Goal: Navigation & Orientation: Find specific page/section

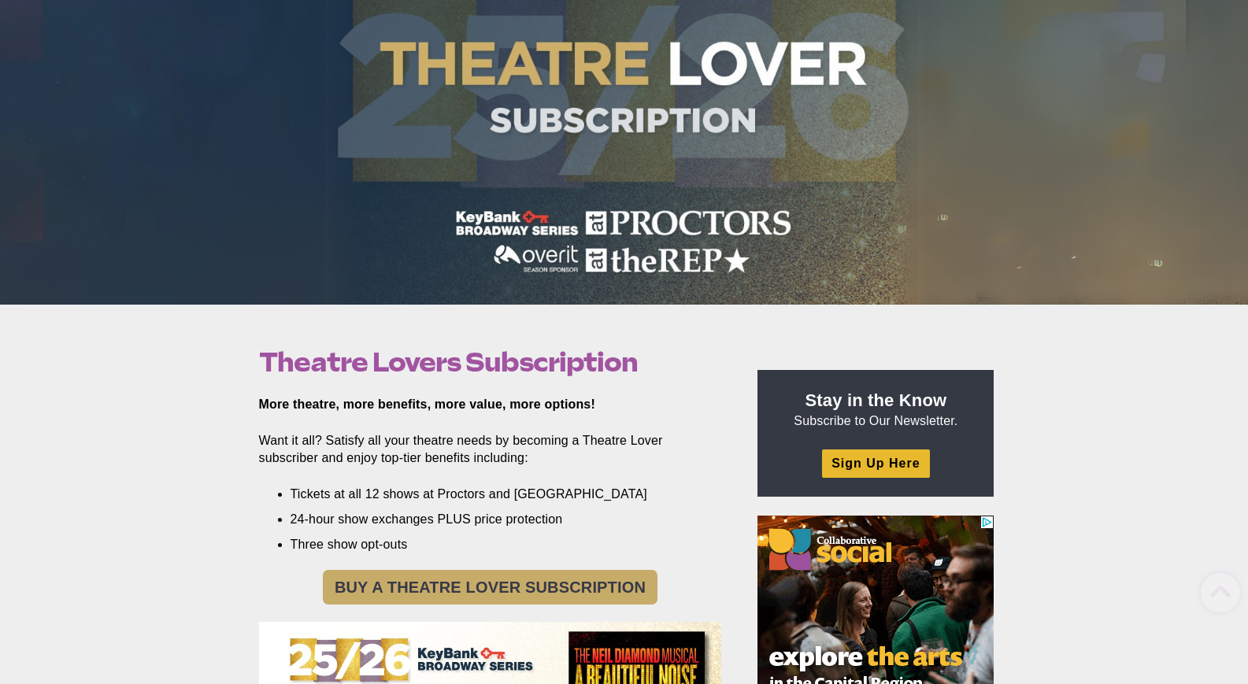
scroll to position [375, 0]
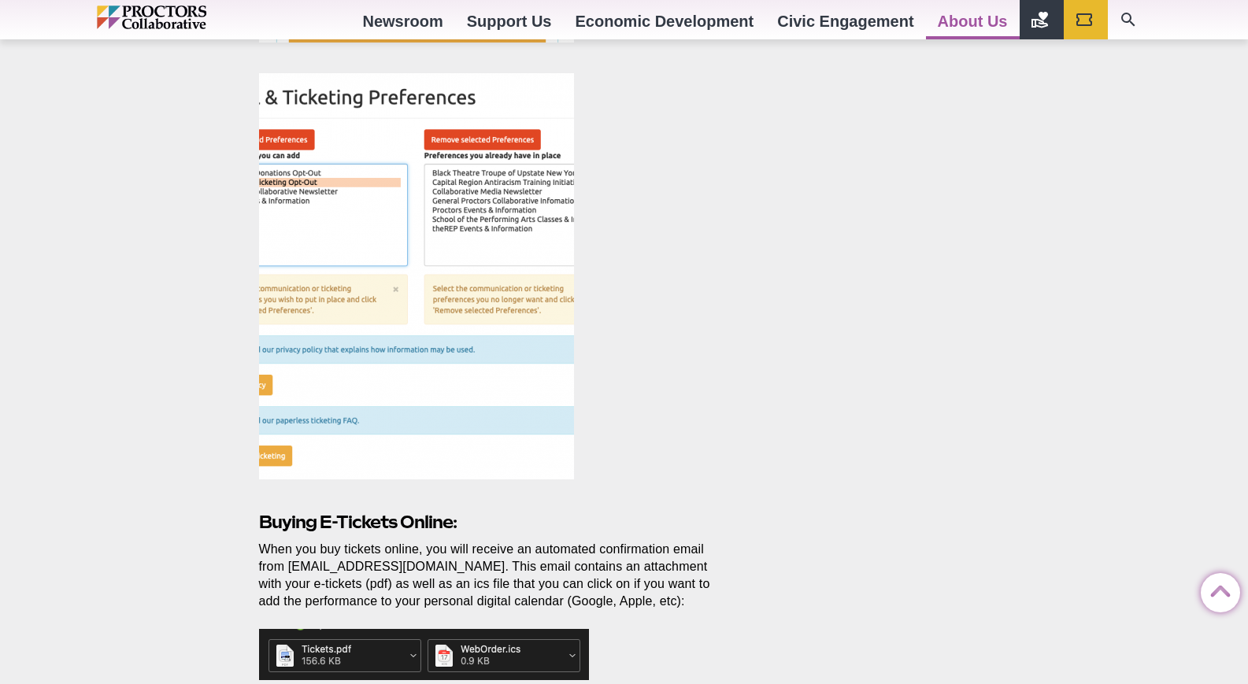
scroll to position [1127, 0]
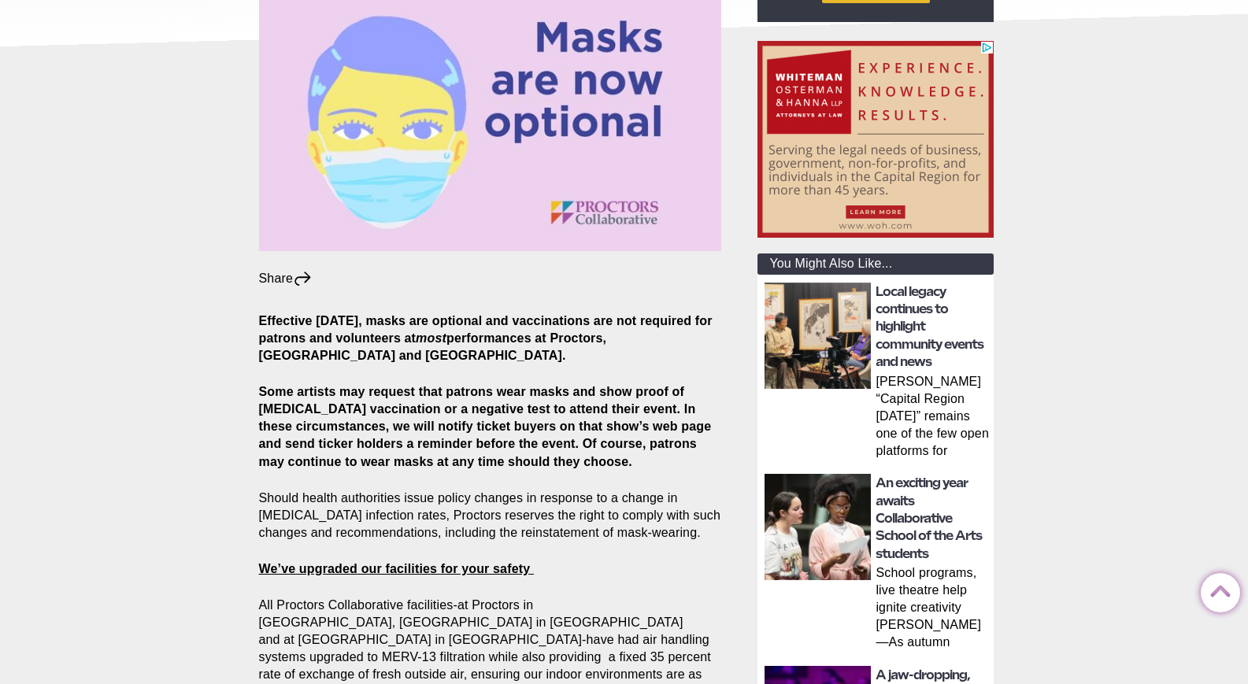
scroll to position [812, 0]
